Goal: Information Seeking & Learning: Learn about a topic

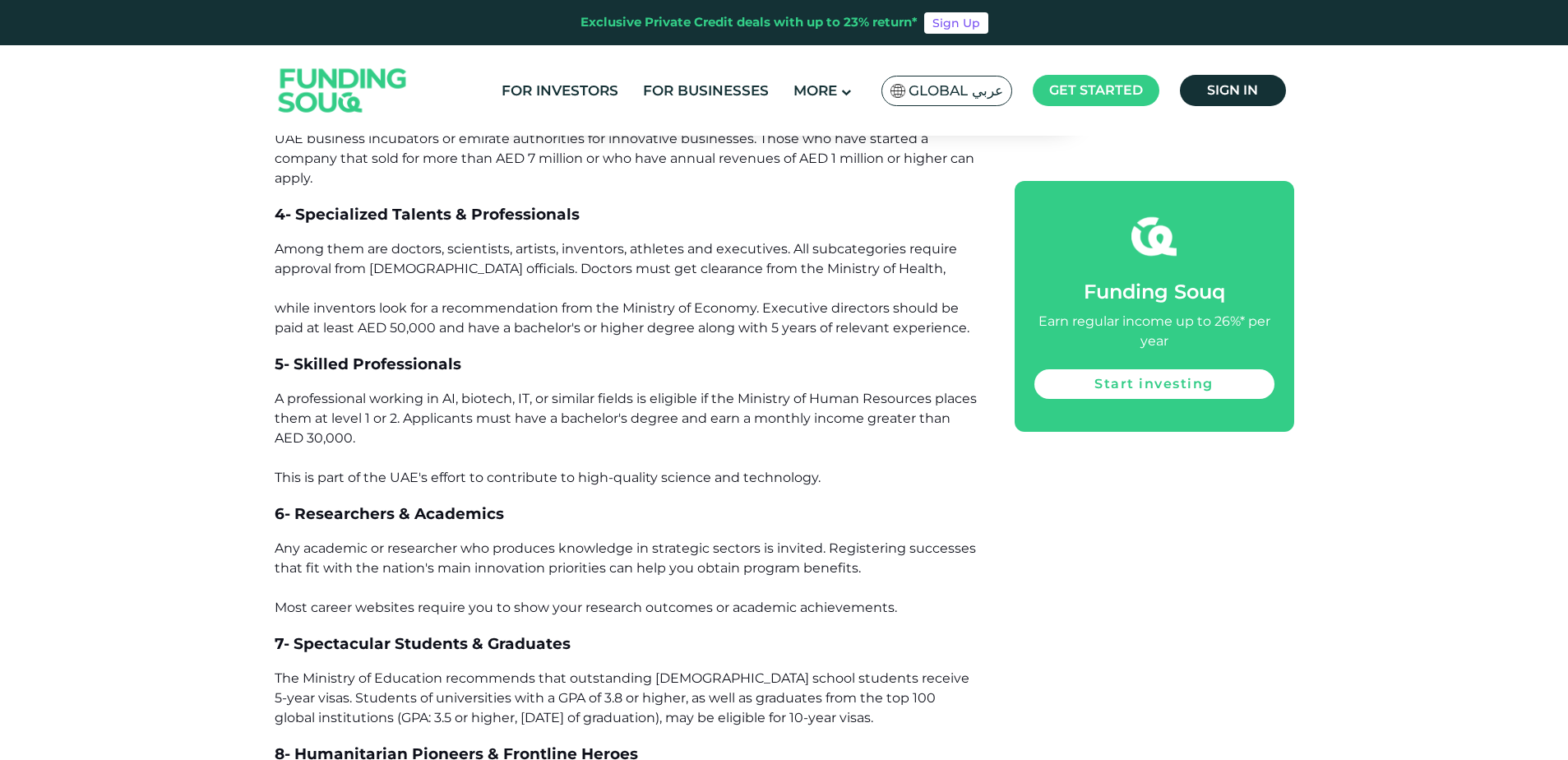
scroll to position [1892, 0]
click at [372, 363] on span "5- Skilled Professionals" at bounding box center [367, 366] width 186 height 19
click at [345, 366] on span "5- Skilled Professionals" at bounding box center [367, 366] width 186 height 19
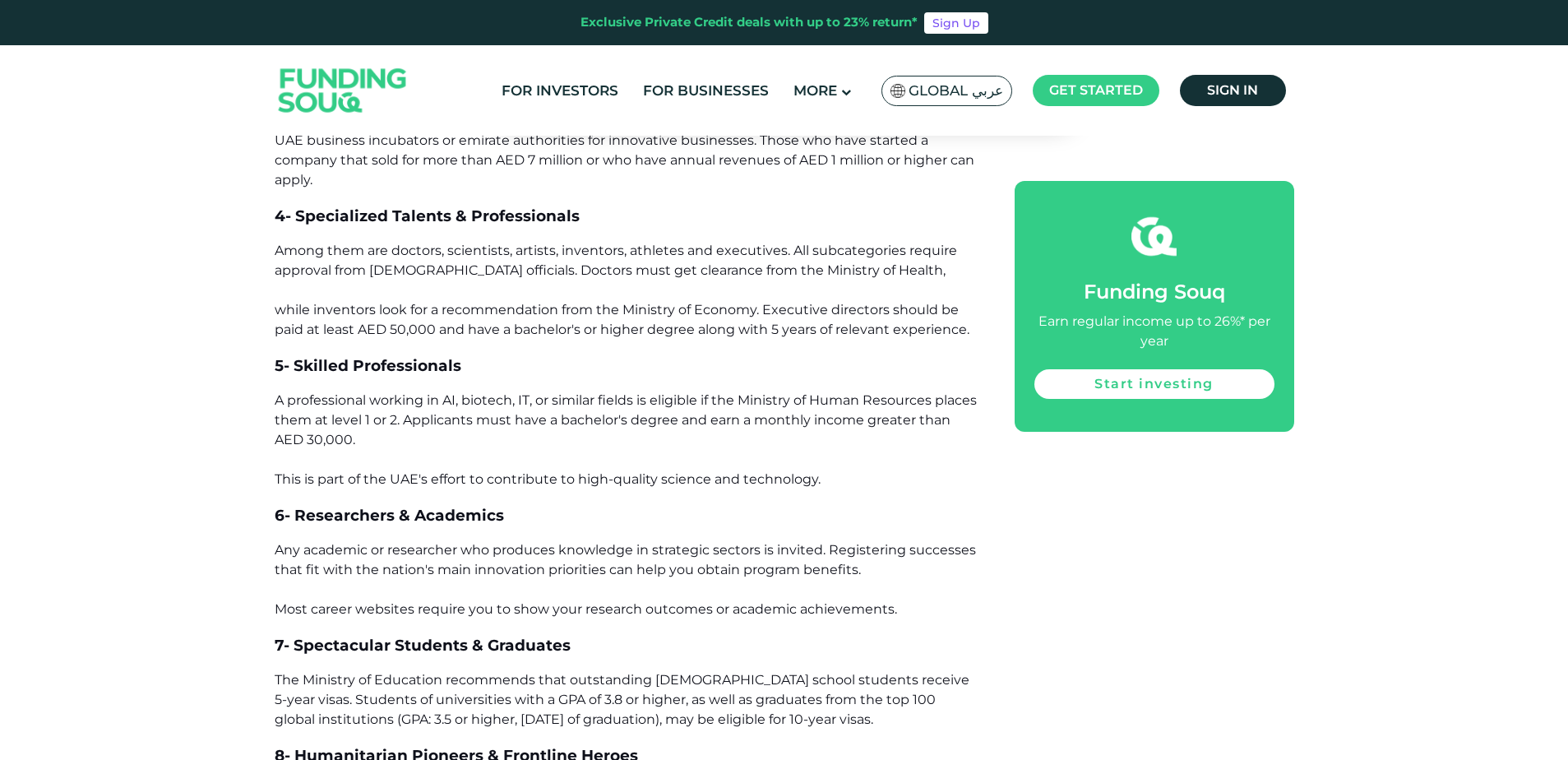
click at [640, 400] on span "A professional working in AI, biotech, IT, or similar fields is eligible if the…" at bounding box center [625, 440] width 702 height 94
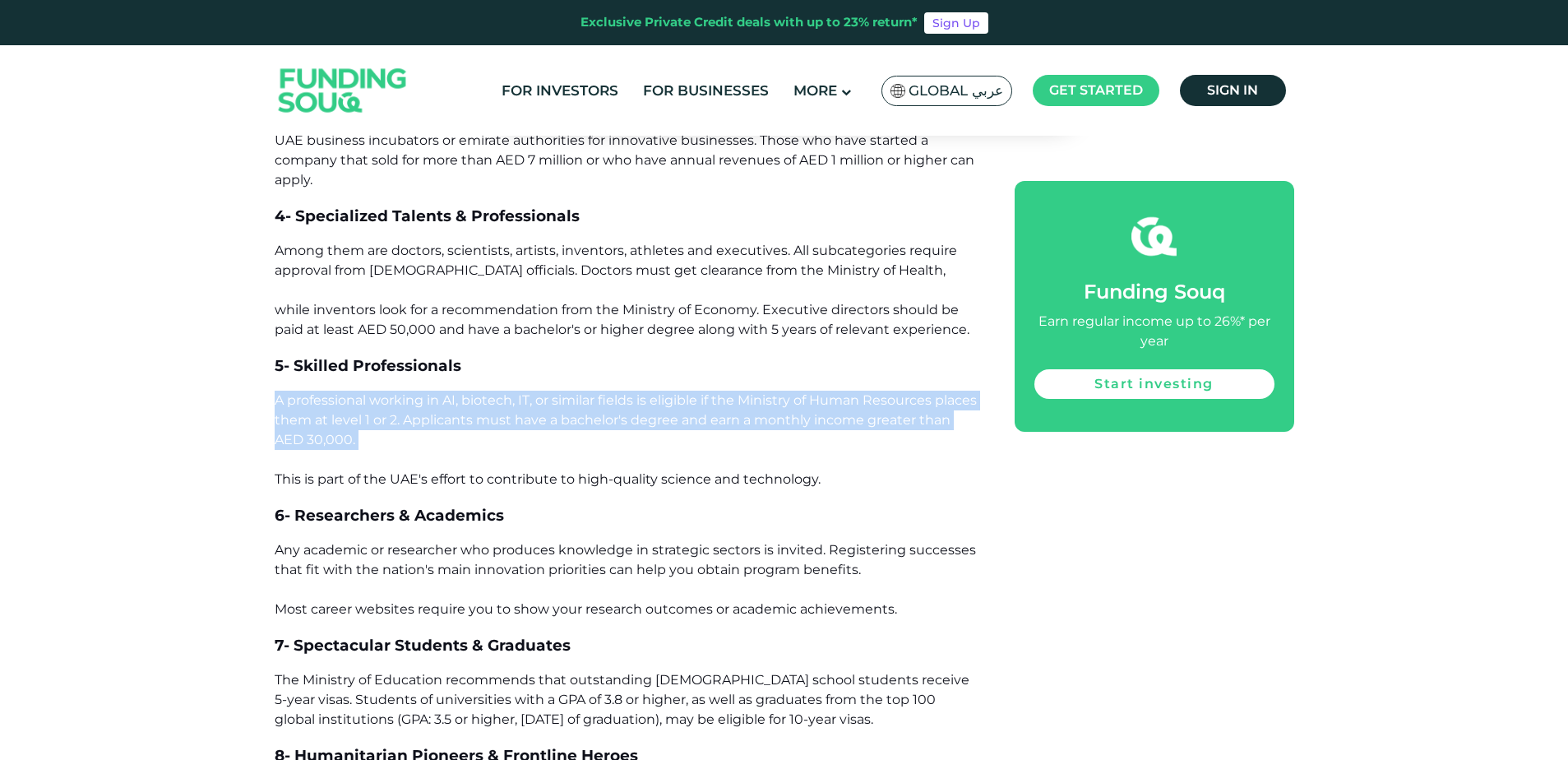
click at [640, 400] on span "A professional working in AI, biotech, IT, or similar fields is eligible if the…" at bounding box center [625, 440] width 702 height 94
click at [582, 415] on span "A professional working in AI, biotech, IT, or similar fields is eligible if the…" at bounding box center [625, 440] width 702 height 94
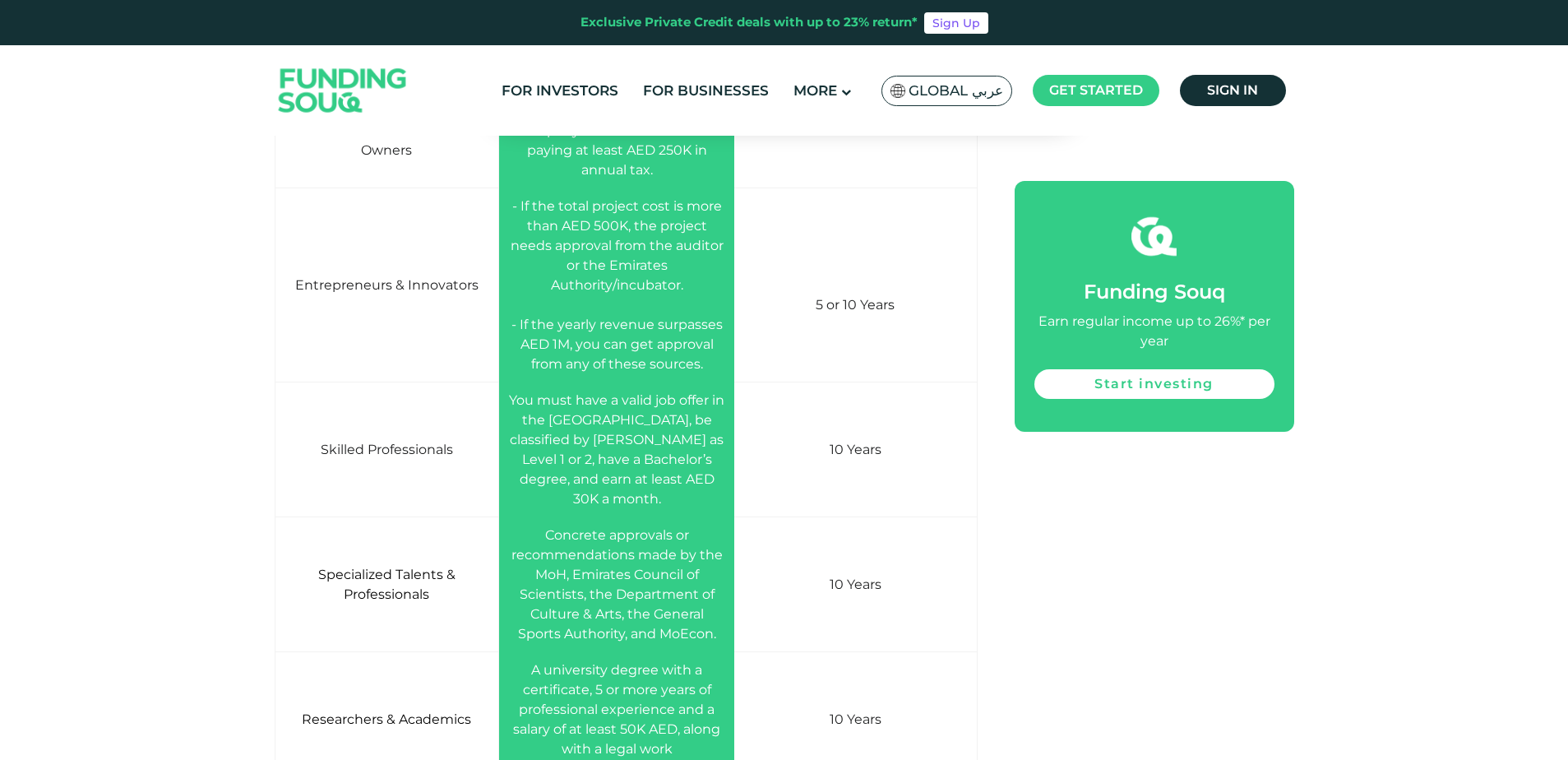
scroll to position [2960, 0]
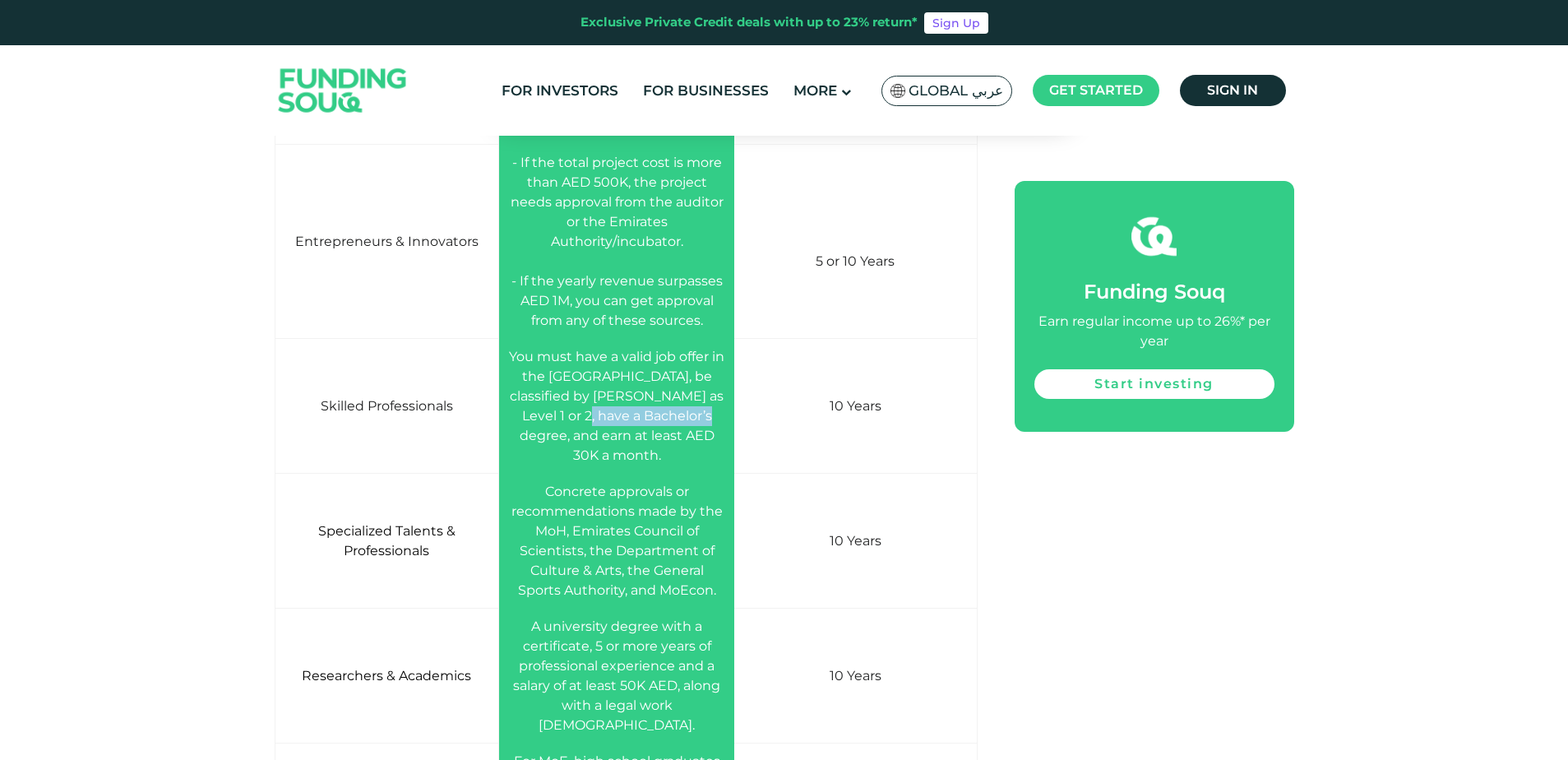
drag, startPoint x: 546, startPoint y: 420, endPoint x: 667, endPoint y: 422, distance: 121.0
click at [666, 422] on span "You must have a valid job offer in the [GEOGRAPHIC_DATA], be classified by [PER…" at bounding box center [617, 406] width 215 height 115
click at [667, 422] on span "You must have a valid job offer in the [GEOGRAPHIC_DATA], be classified by [PER…" at bounding box center [617, 406] width 215 height 115
drag, startPoint x: 671, startPoint y: 437, endPoint x: 596, endPoint y: 415, distance: 78.2
click at [596, 415] on td "You must have a valid job offer in the [GEOGRAPHIC_DATA], be classified by [PER…" at bounding box center [617, 406] width 236 height 135
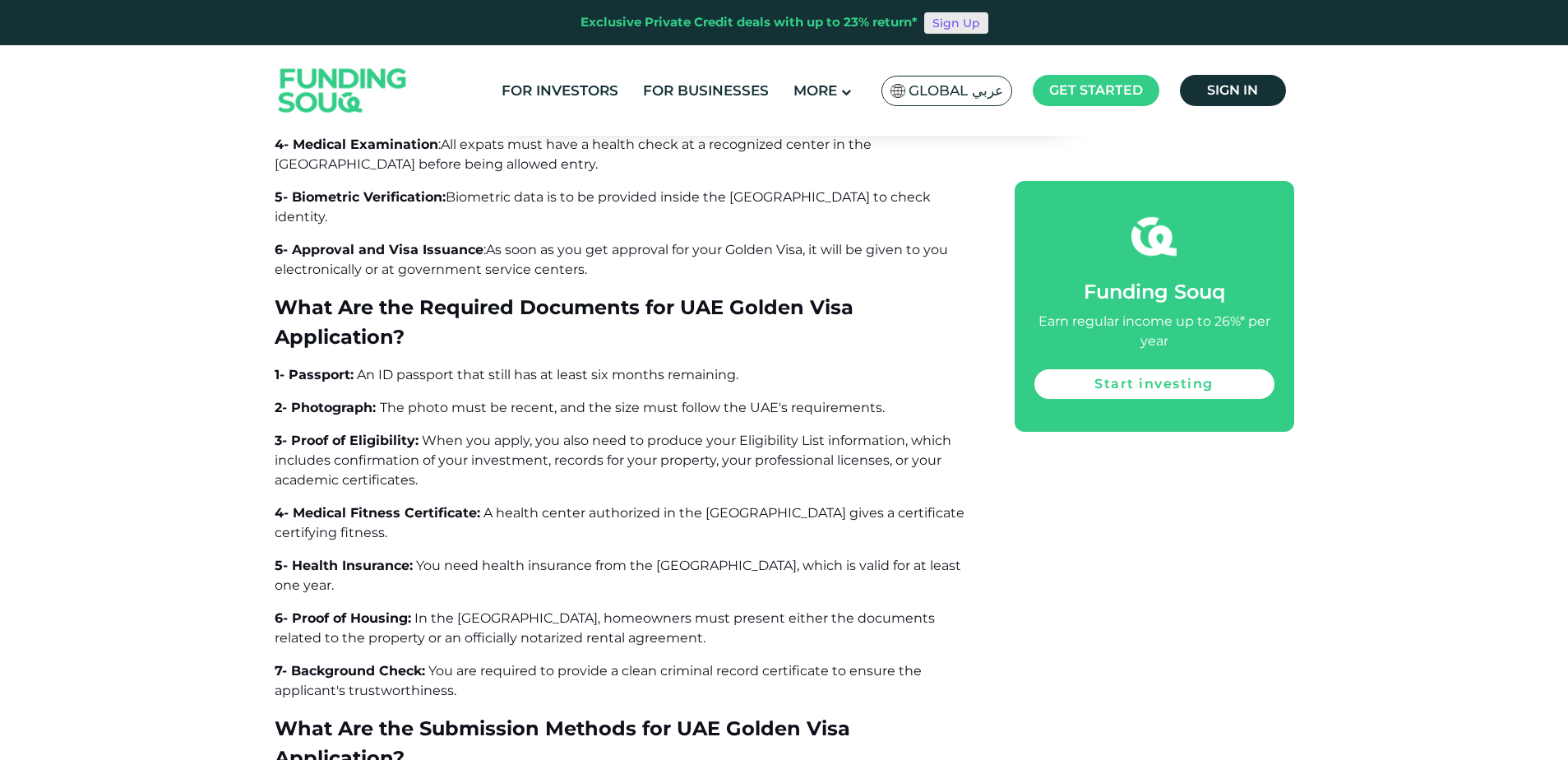
scroll to position [5017, 0]
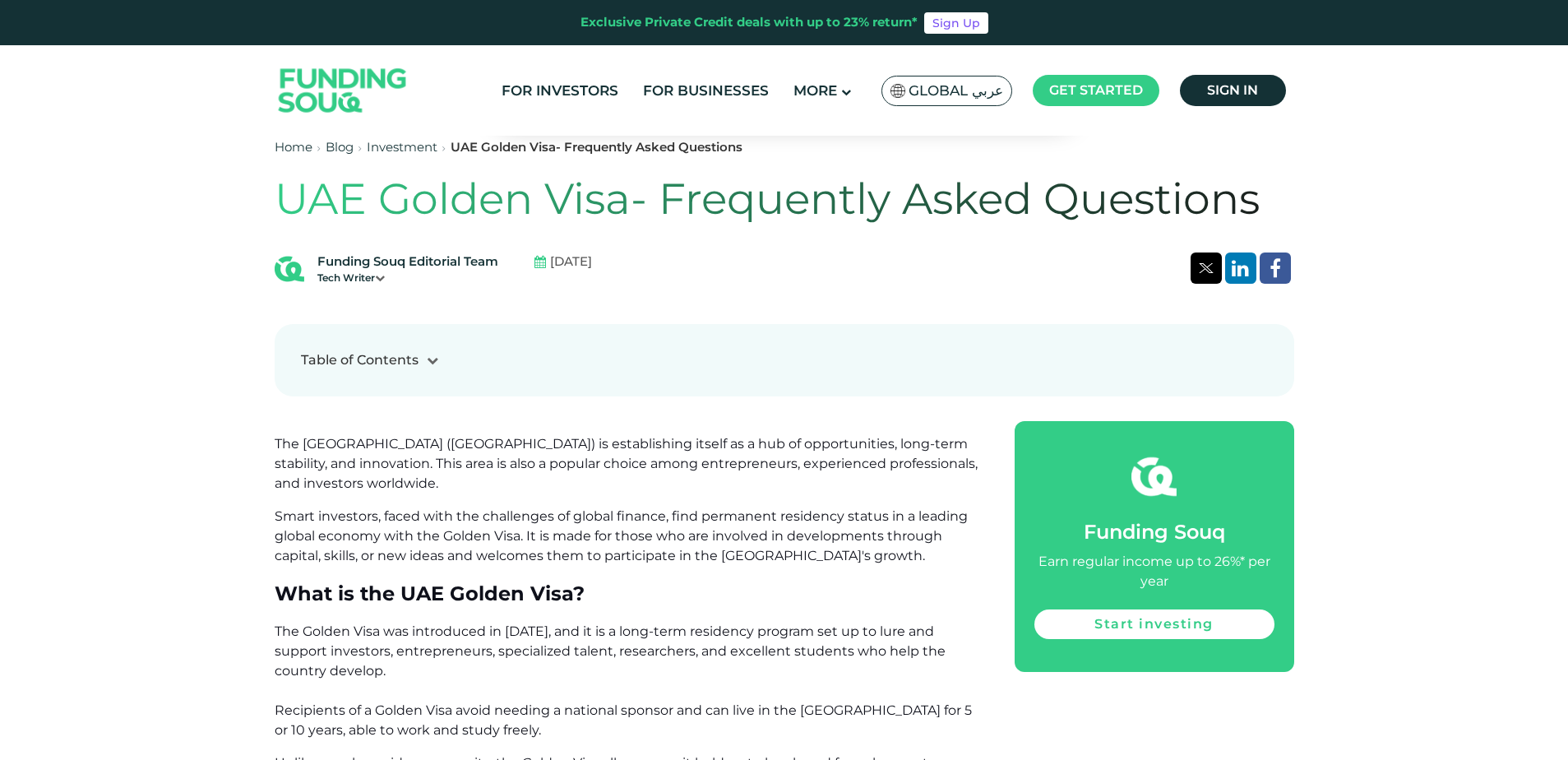
scroll to position [822, 0]
